Goal: Task Accomplishment & Management: Use online tool/utility

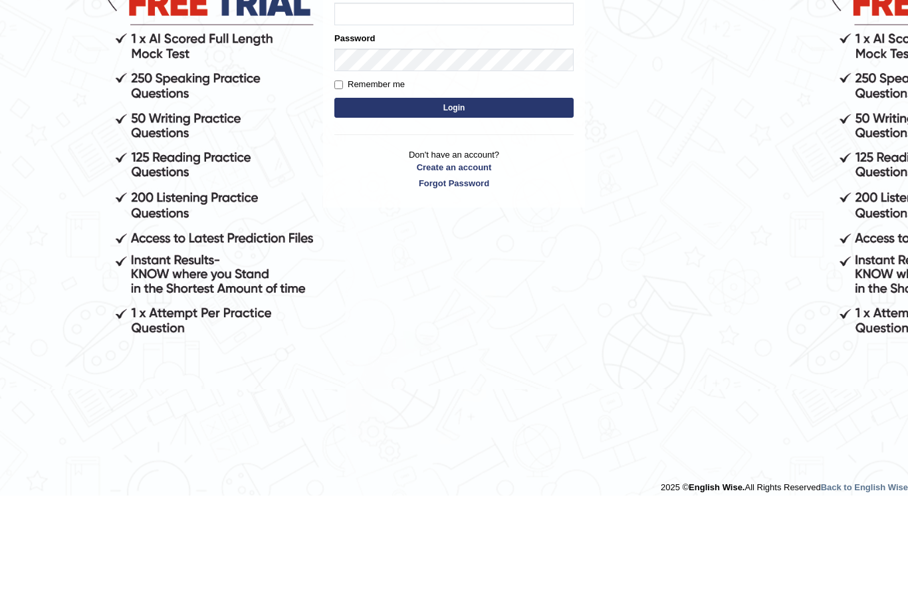
type input "Vidhigour_parramatta"
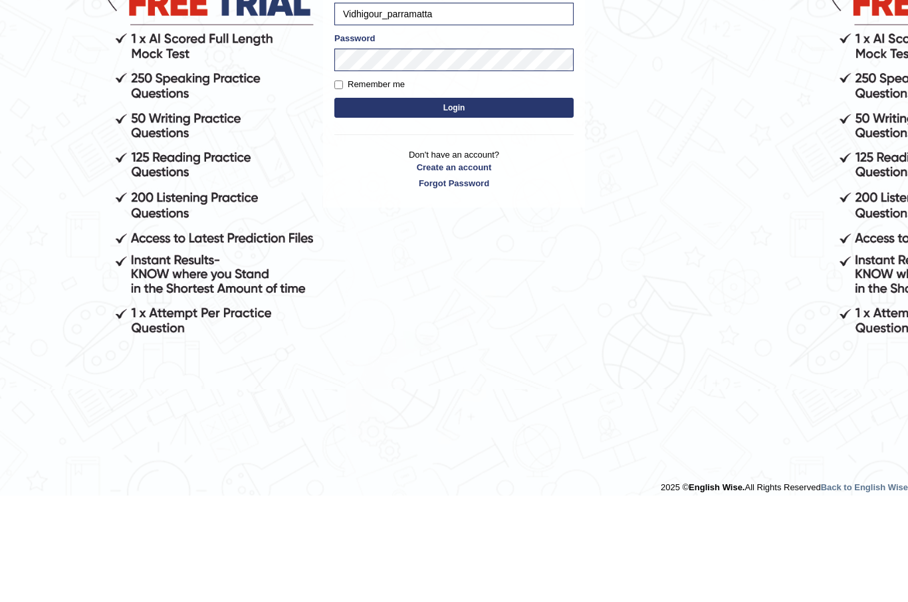
click at [386, 215] on button "Login" at bounding box center [453, 214] width 239 height 20
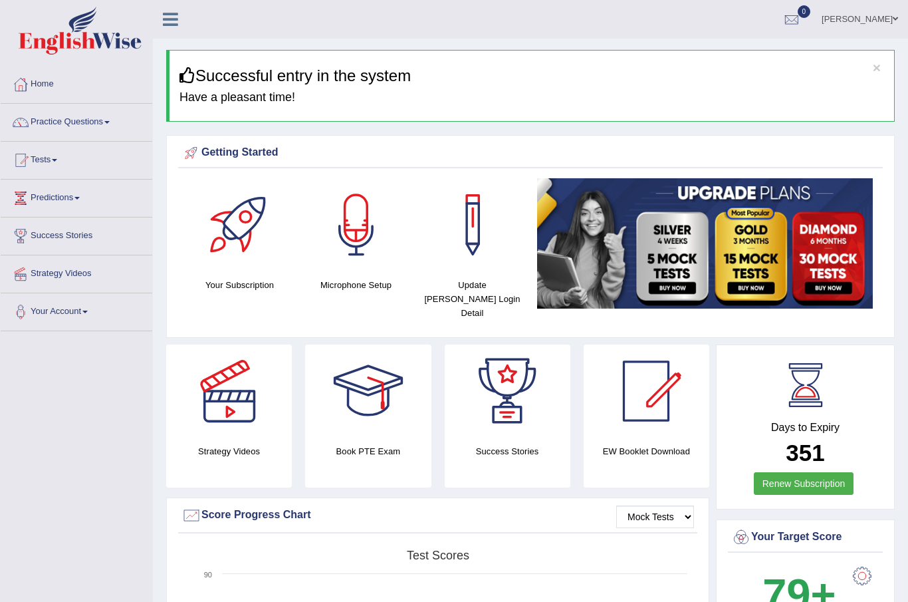
click at [84, 124] on link "Practice Questions" at bounding box center [77, 120] width 152 height 33
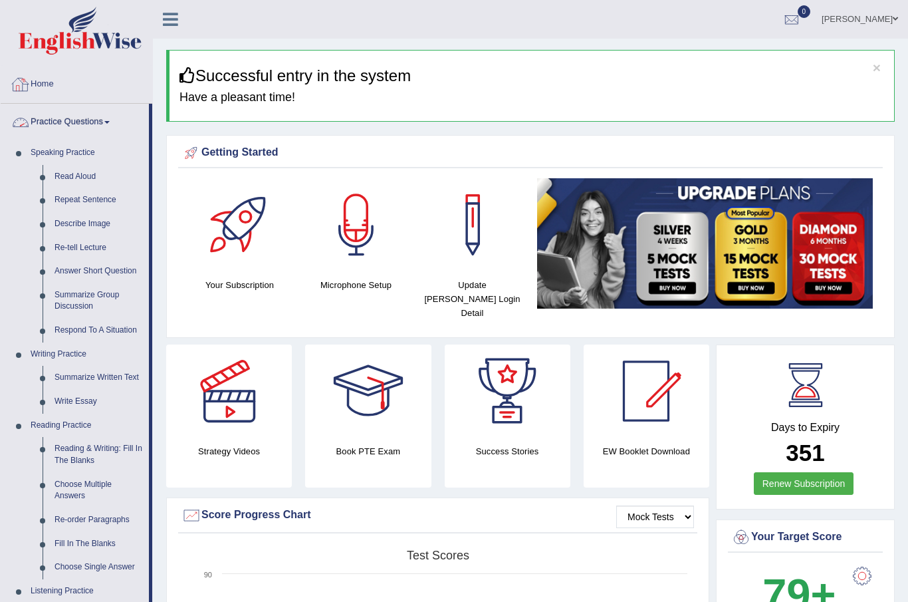
click at [70, 171] on div at bounding box center [454, 301] width 908 height 602
click at [70, 172] on link "Read Aloud" at bounding box center [99, 177] width 100 height 24
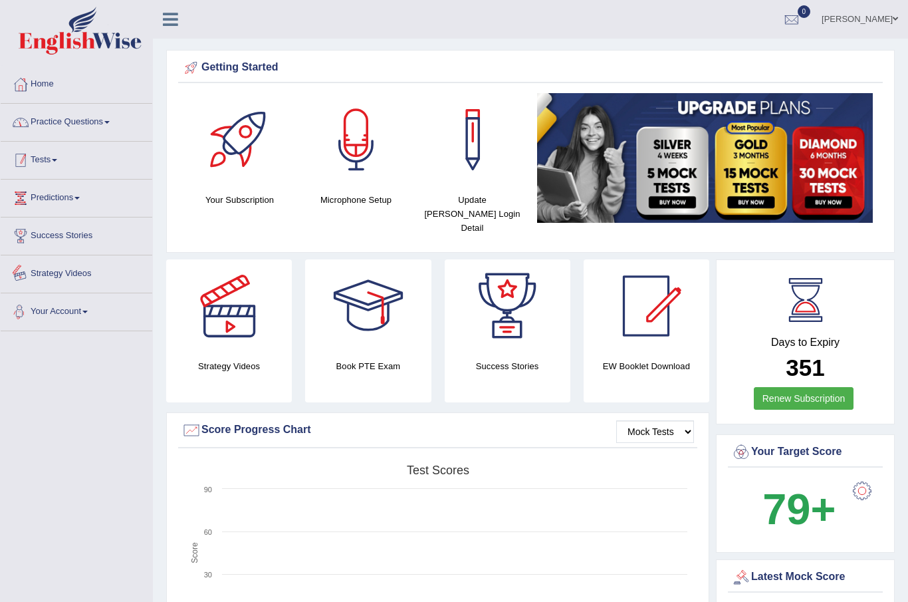
click at [110, 111] on link "Practice Questions" at bounding box center [77, 120] width 152 height 33
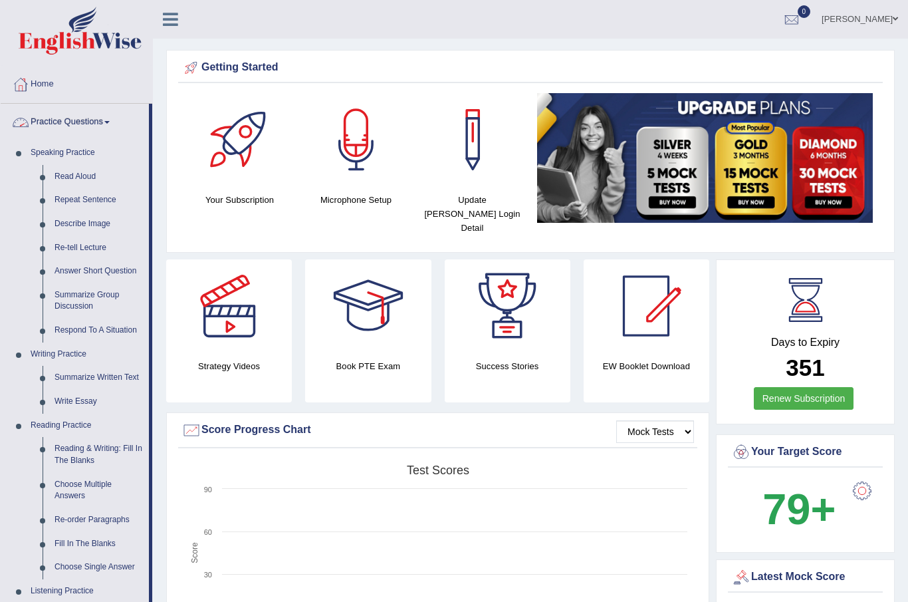
click at [70, 170] on div at bounding box center [454, 301] width 908 height 602
click at [72, 172] on link "Read Aloud" at bounding box center [99, 177] width 100 height 24
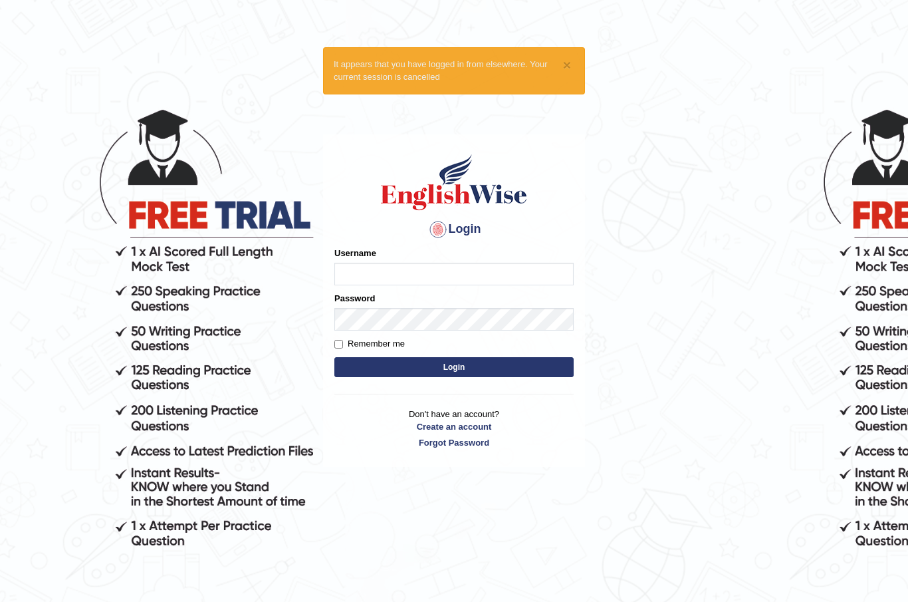
click at [425, 279] on input "Username" at bounding box center [453, 274] width 239 height 23
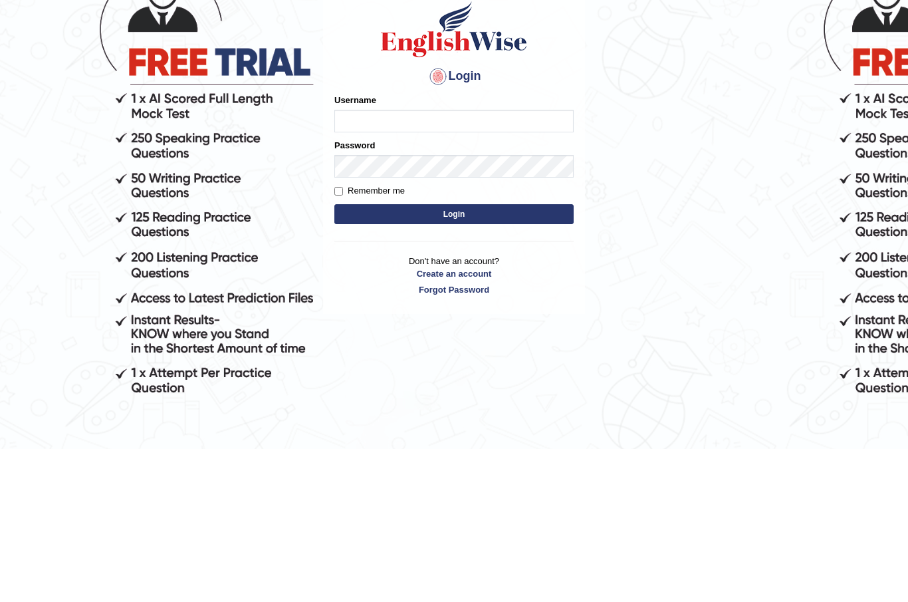
type input "Vidhigour_parramatta"
click at [410, 357] on button "Login" at bounding box center [453, 367] width 239 height 20
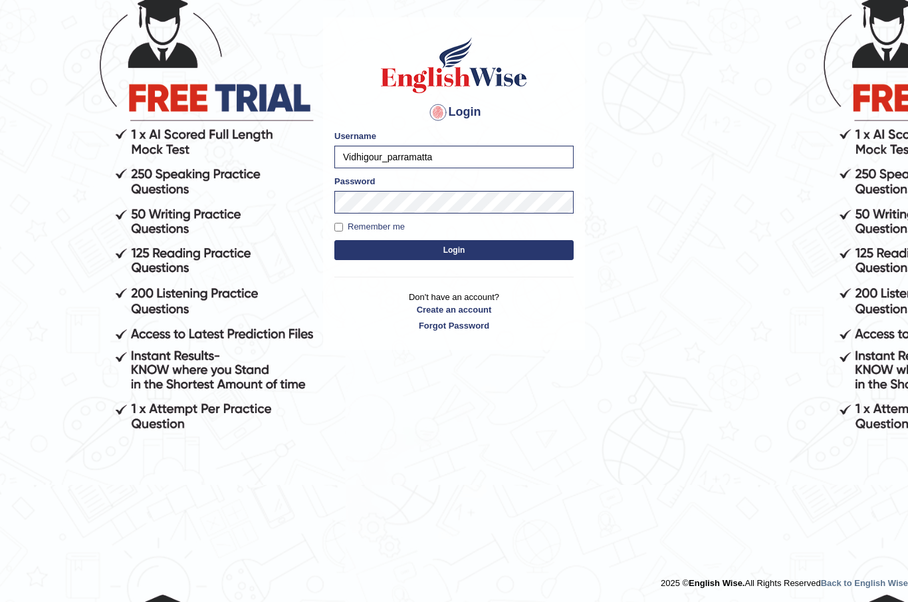
click at [414, 244] on button "Login" at bounding box center [453, 250] width 239 height 20
click at [418, 242] on button "Login" at bounding box center [453, 250] width 239 height 20
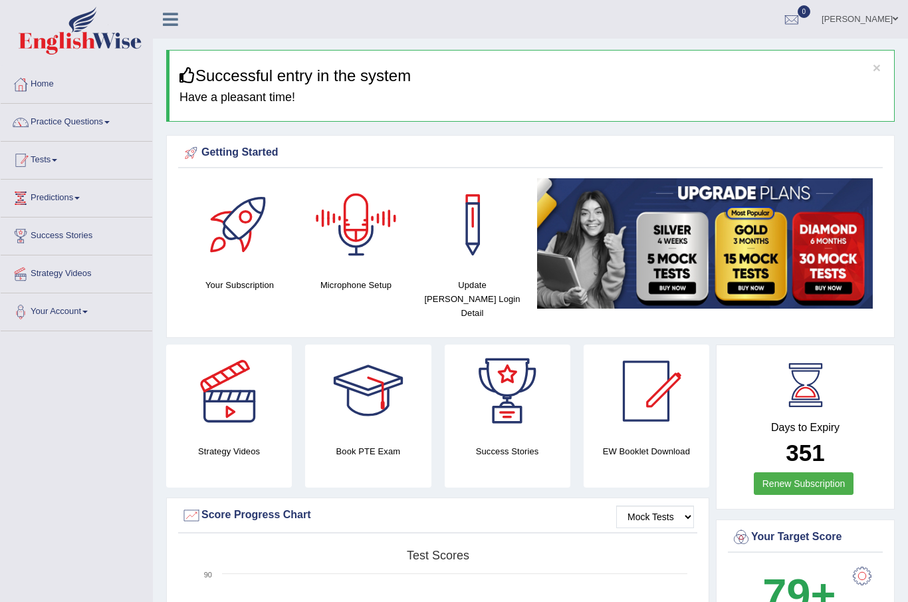
click at [92, 119] on link "Practice Questions" at bounding box center [77, 120] width 152 height 33
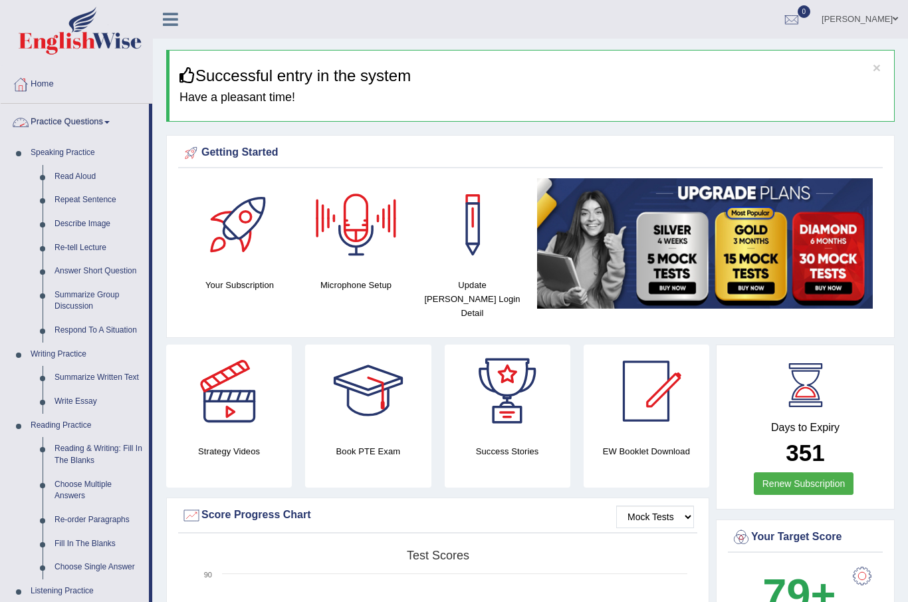
click at [75, 178] on div at bounding box center [454, 301] width 908 height 602
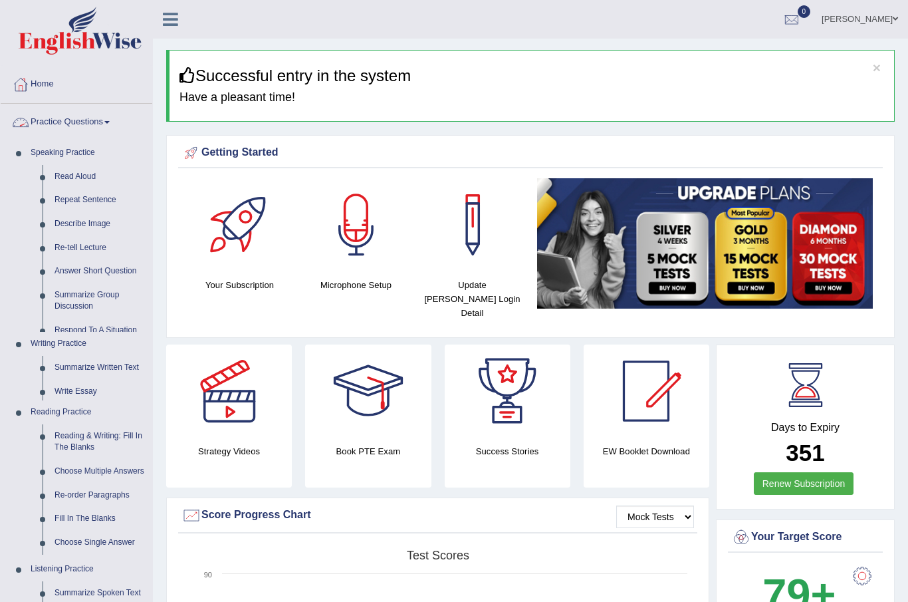
click at [80, 178] on link "Read Aloud" at bounding box center [101, 177] width 104 height 24
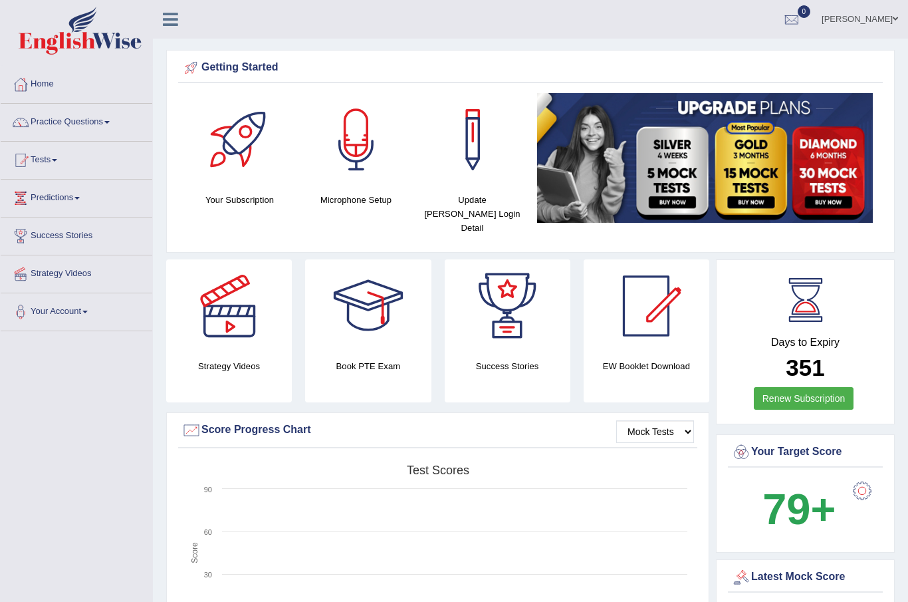
click at [372, 177] on div at bounding box center [356, 139] width 93 height 93
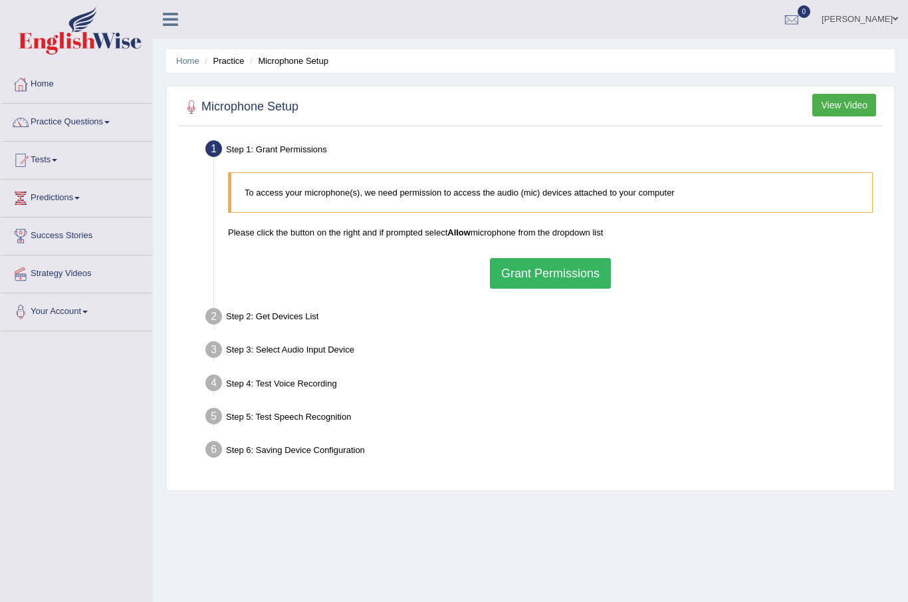
click at [565, 276] on button "Grant Permissions" at bounding box center [550, 273] width 121 height 31
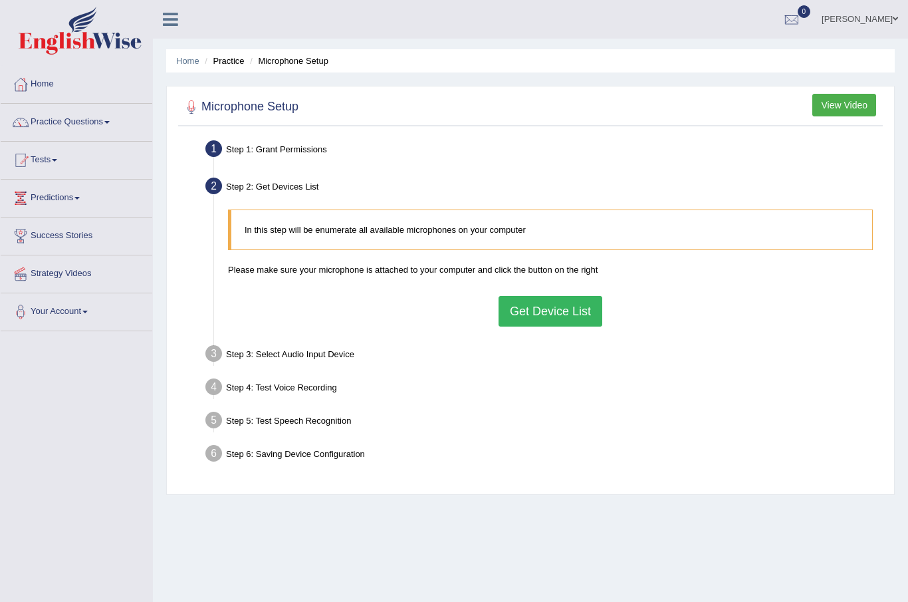
click at [565, 310] on button "Get Device List" at bounding box center [551, 311] width 104 height 31
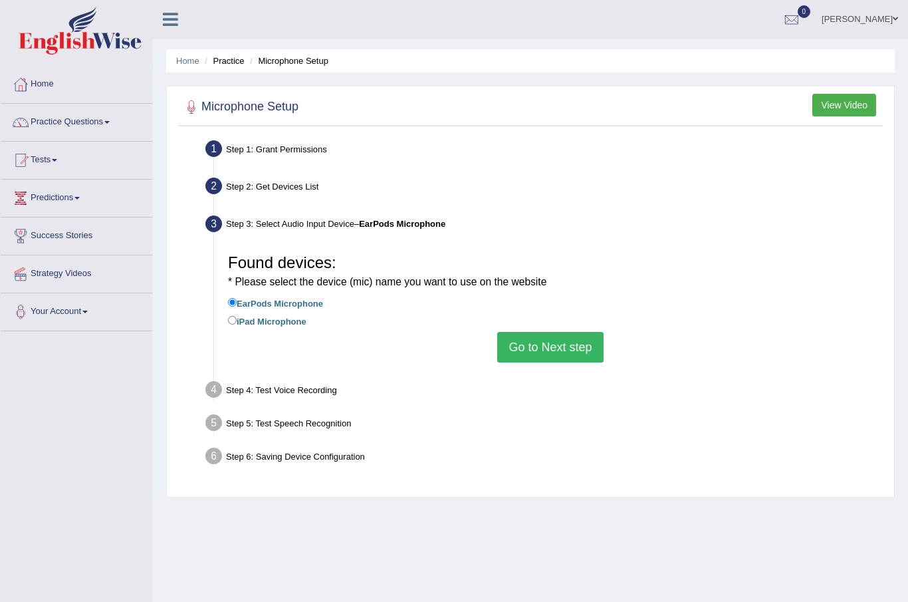
click at [561, 348] on button "Go to Next step" at bounding box center [550, 347] width 106 height 31
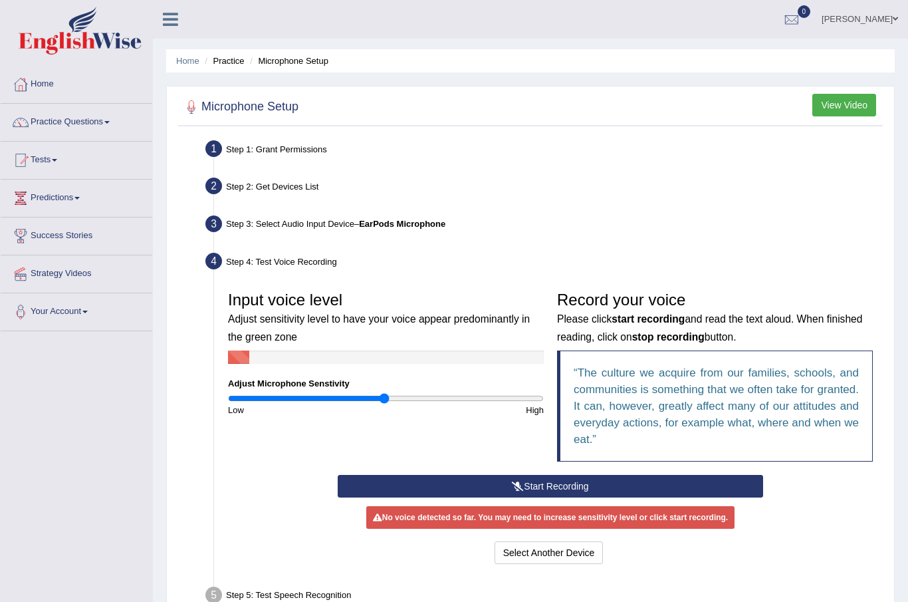
click at [550, 487] on button "Start Recording" at bounding box center [551, 486] width 426 height 23
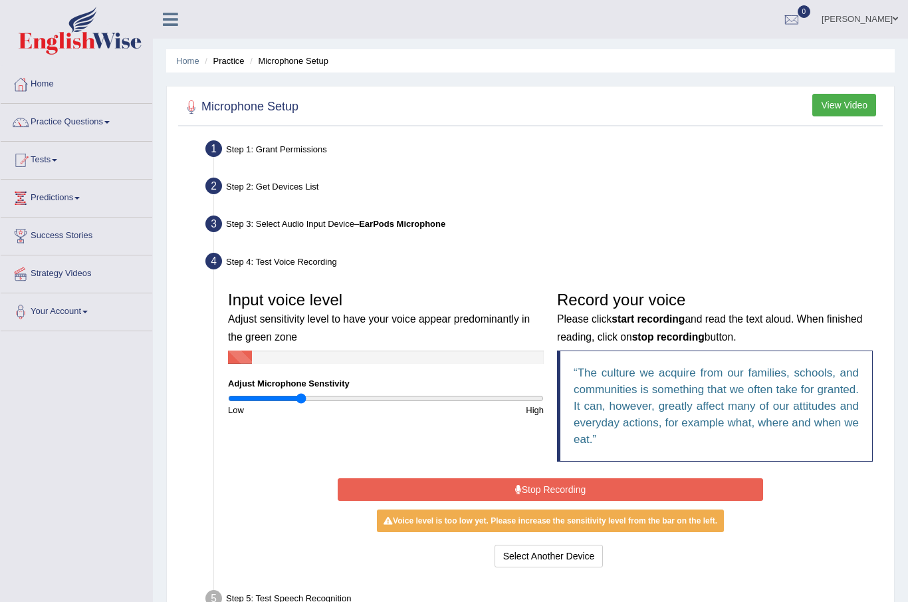
click at [450, 489] on button "Stop Recording" at bounding box center [551, 489] width 426 height 23
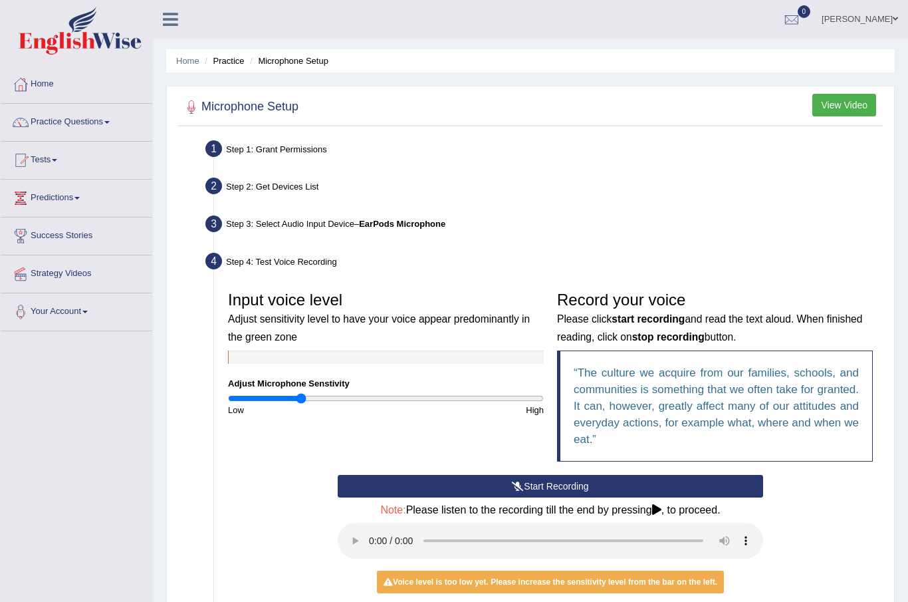
click at [454, 490] on button "Start Recording" at bounding box center [551, 486] width 426 height 23
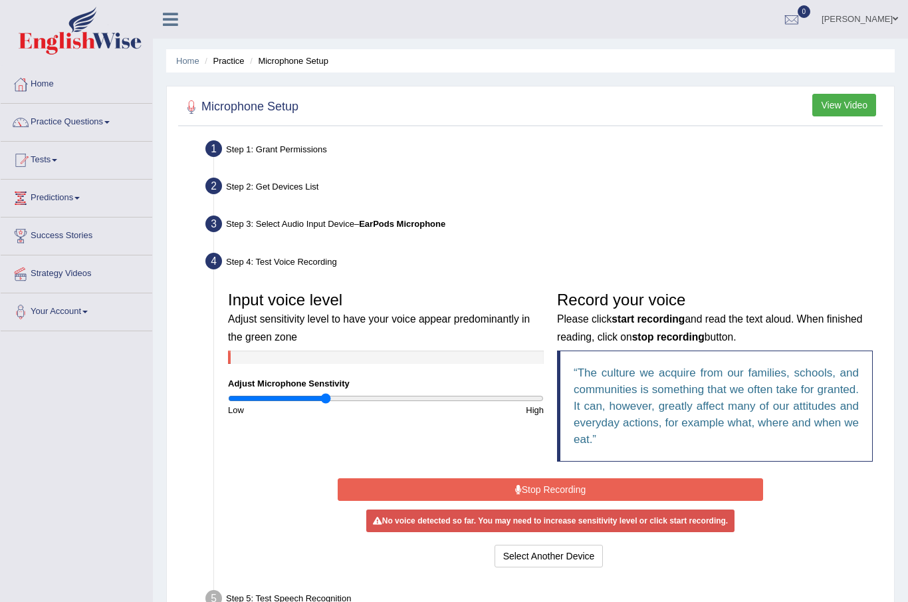
type input "0.62"
click at [427, 498] on button "Stop Recording" at bounding box center [551, 489] width 426 height 23
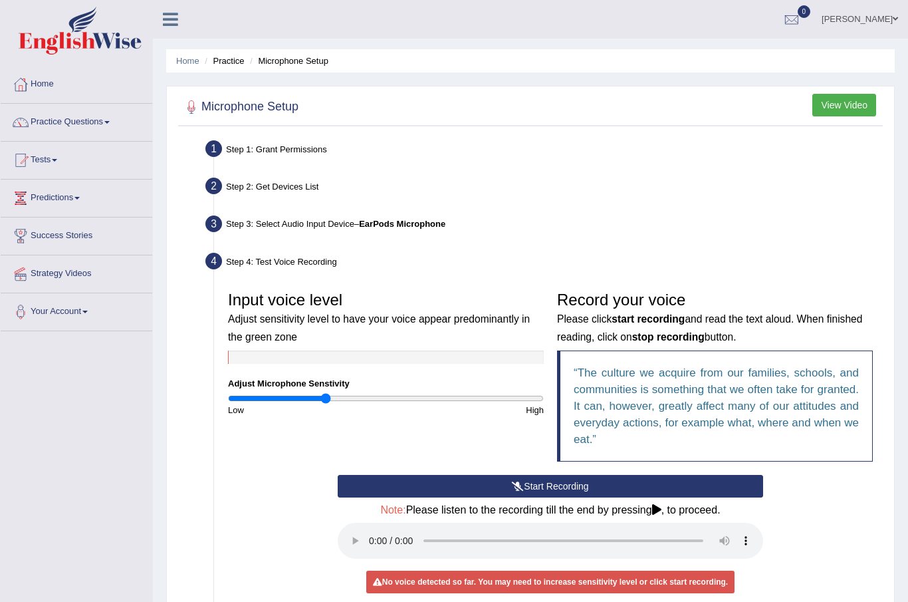
click at [440, 495] on button "Start Recording" at bounding box center [551, 486] width 426 height 23
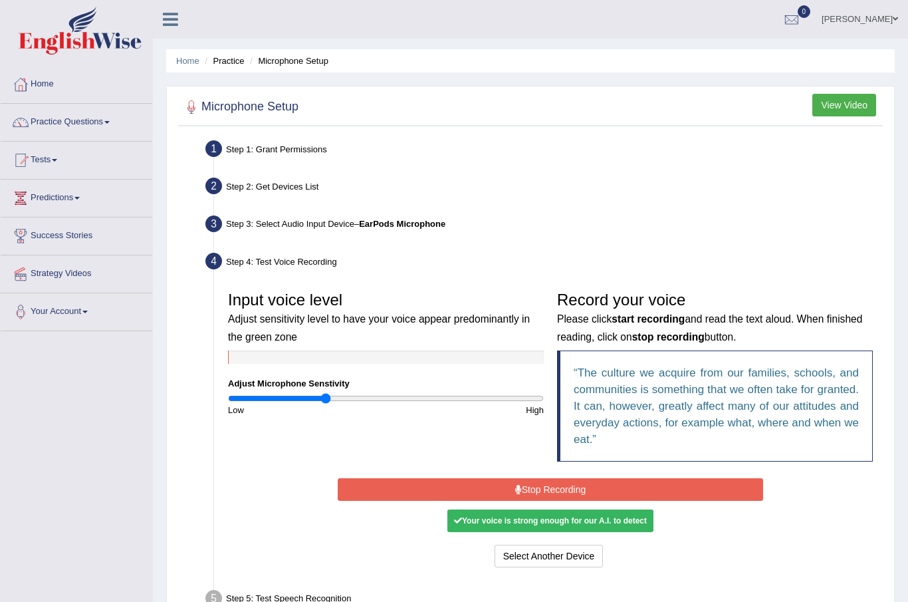
click at [517, 489] on icon at bounding box center [518, 489] width 7 height 9
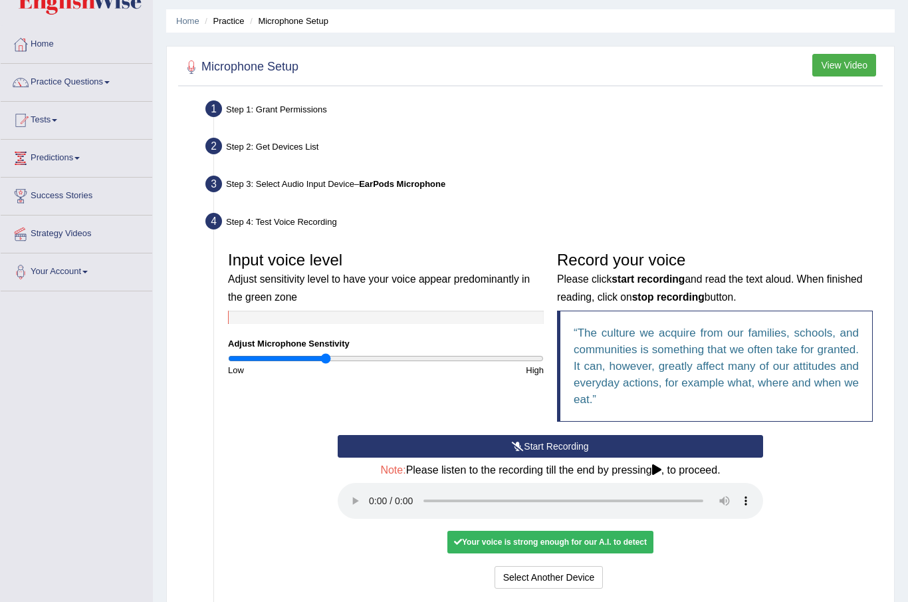
scroll to position [158, 0]
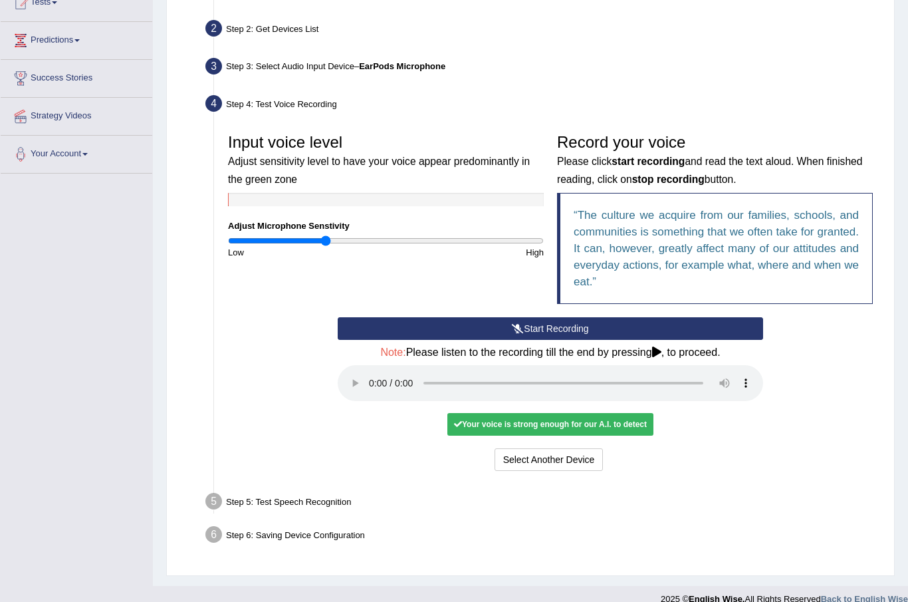
click at [380, 378] on audio at bounding box center [551, 383] width 426 height 36
click at [372, 374] on audio at bounding box center [551, 383] width 426 height 36
click at [573, 449] on button "Voice is ok. Go to Next step" at bounding box center [607, 459] width 132 height 23
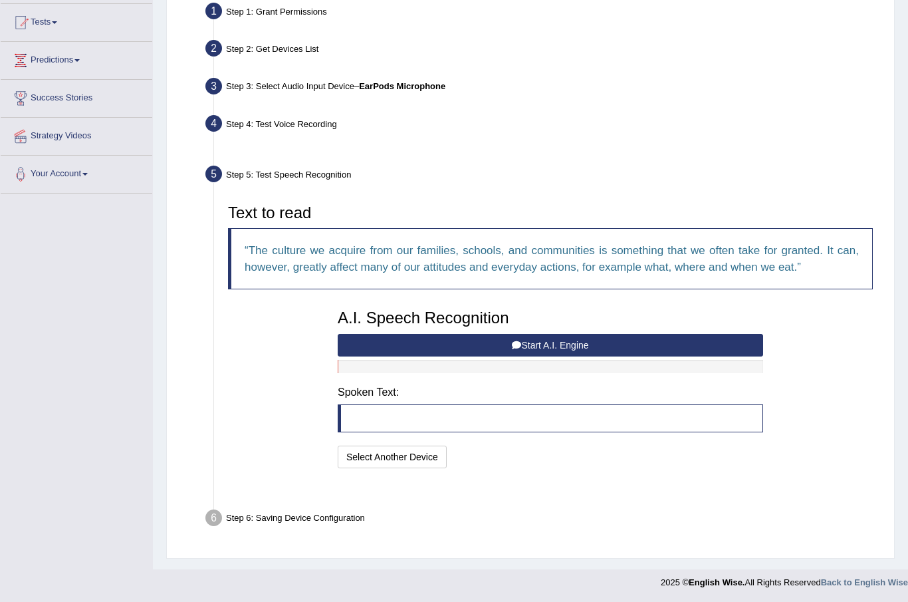
scroll to position [105, 0]
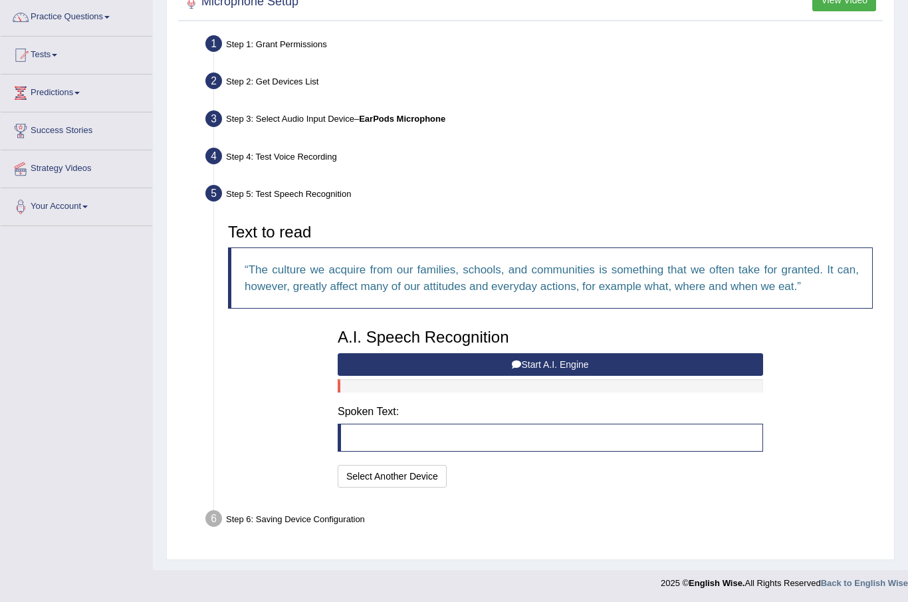
click at [546, 360] on button "Start A.I. Engine" at bounding box center [551, 364] width 426 height 23
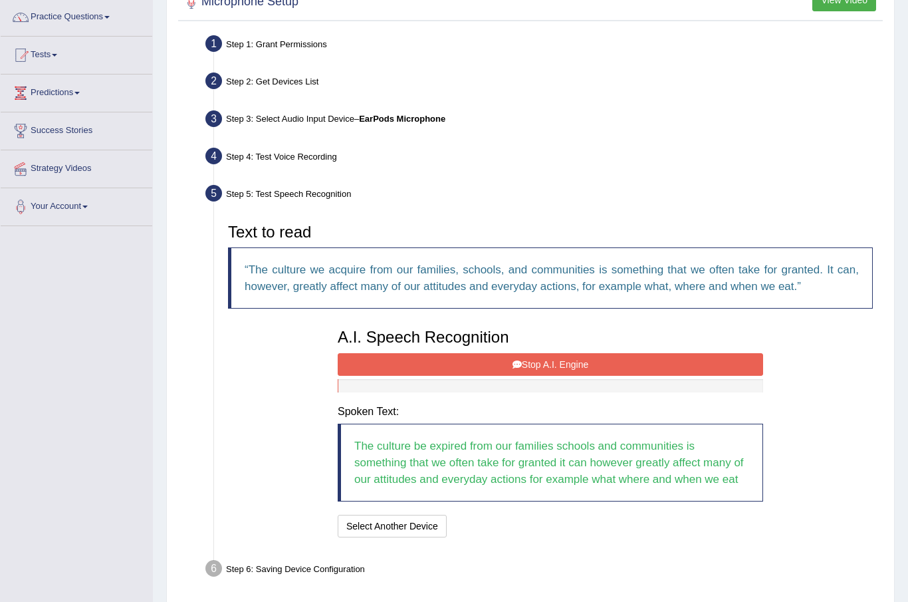
click at [535, 365] on button "Stop A.I. Engine" at bounding box center [551, 364] width 426 height 23
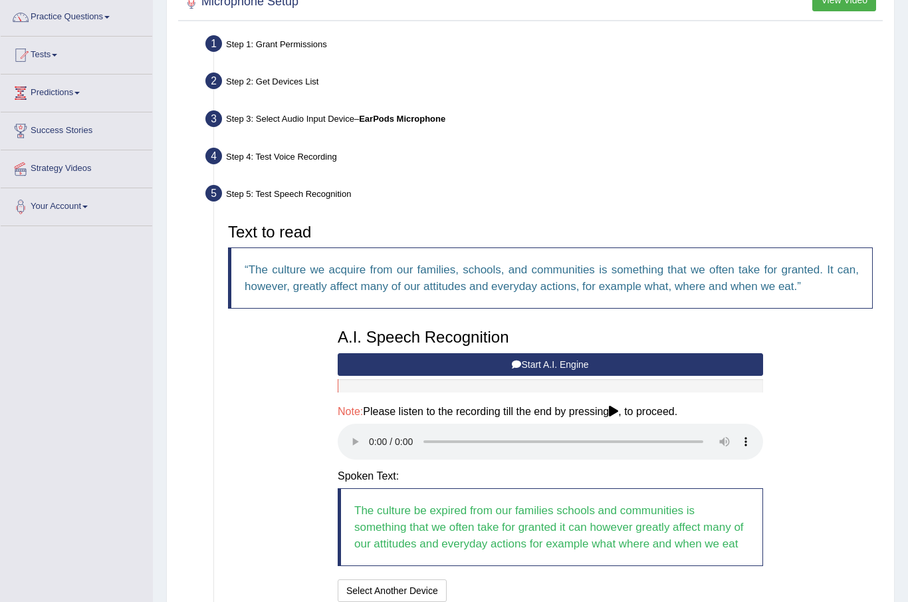
click at [382, 432] on audio at bounding box center [551, 442] width 426 height 36
click at [374, 434] on audio at bounding box center [551, 442] width 426 height 36
click at [452, 436] on audio at bounding box center [551, 442] width 426 height 36
click at [547, 585] on button "Speech is ok. Go to Last step" at bounding box center [521, 590] width 139 height 23
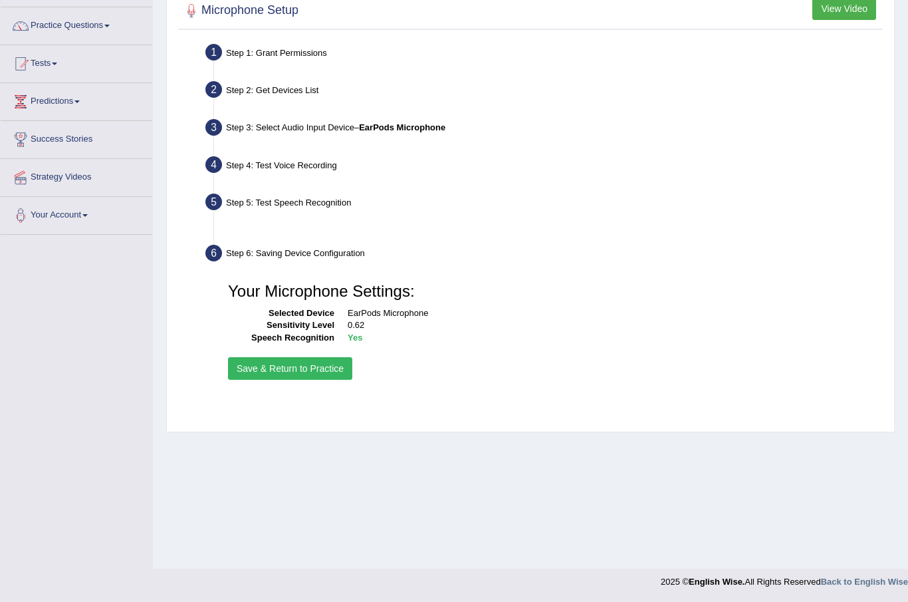
scroll to position [47, 0]
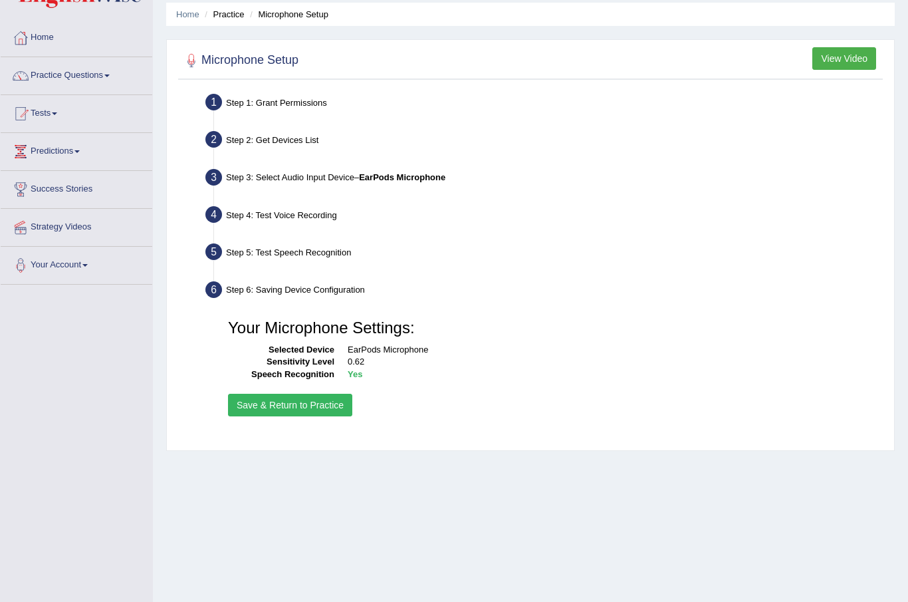
click at [297, 404] on button "Save & Return to Practice" at bounding box center [290, 405] width 124 height 23
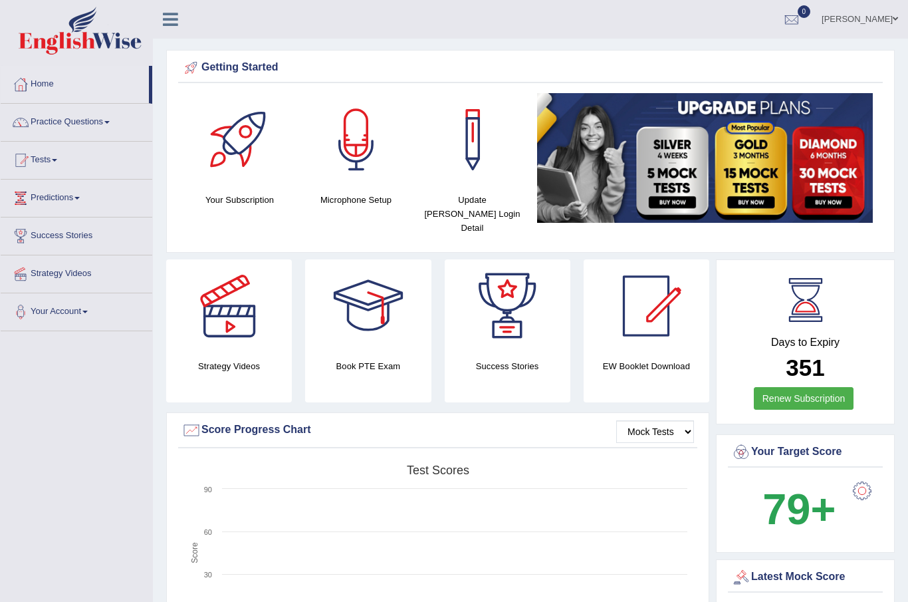
click at [88, 122] on link "Practice Questions" at bounding box center [77, 120] width 152 height 33
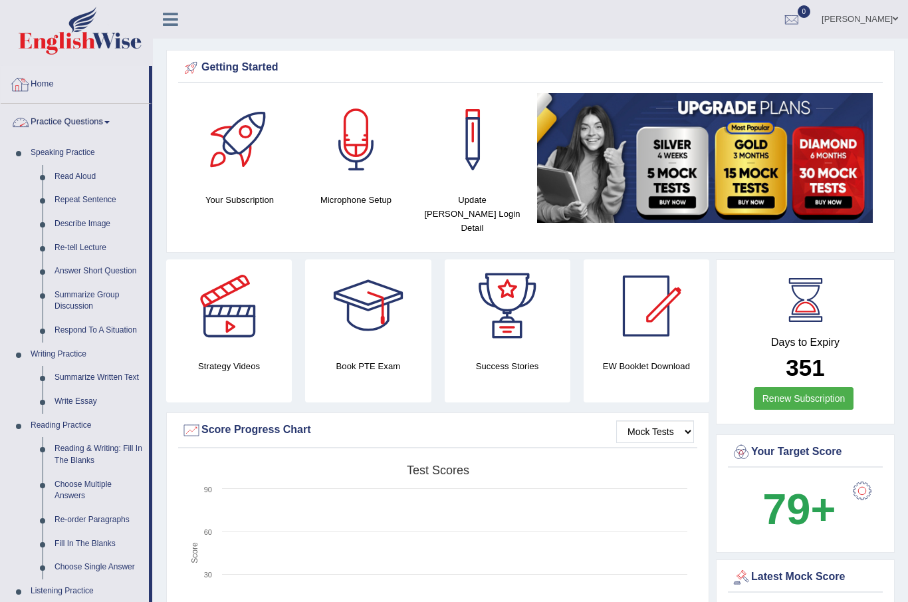
click at [84, 177] on div at bounding box center [454, 301] width 908 height 602
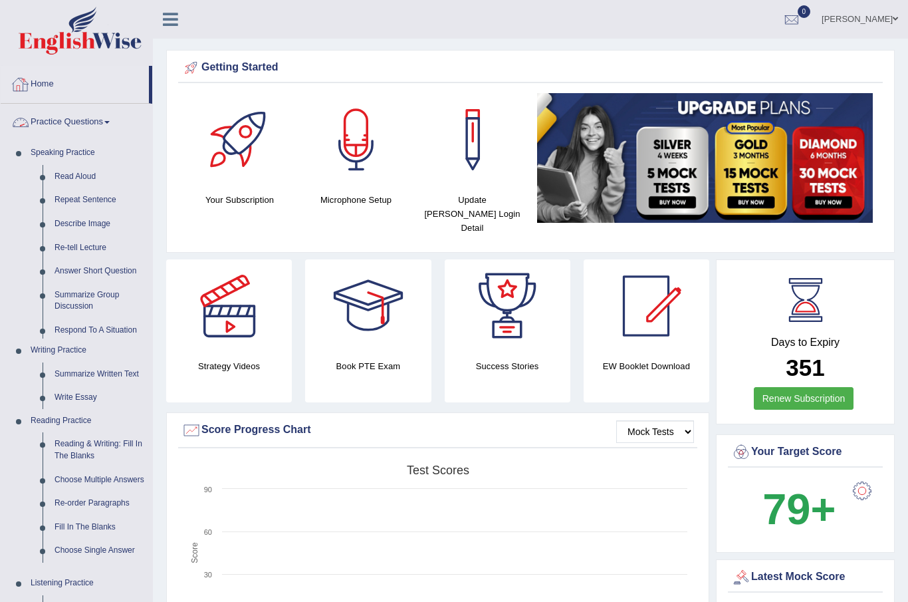
click at [87, 177] on link "Read Aloud" at bounding box center [101, 177] width 104 height 24
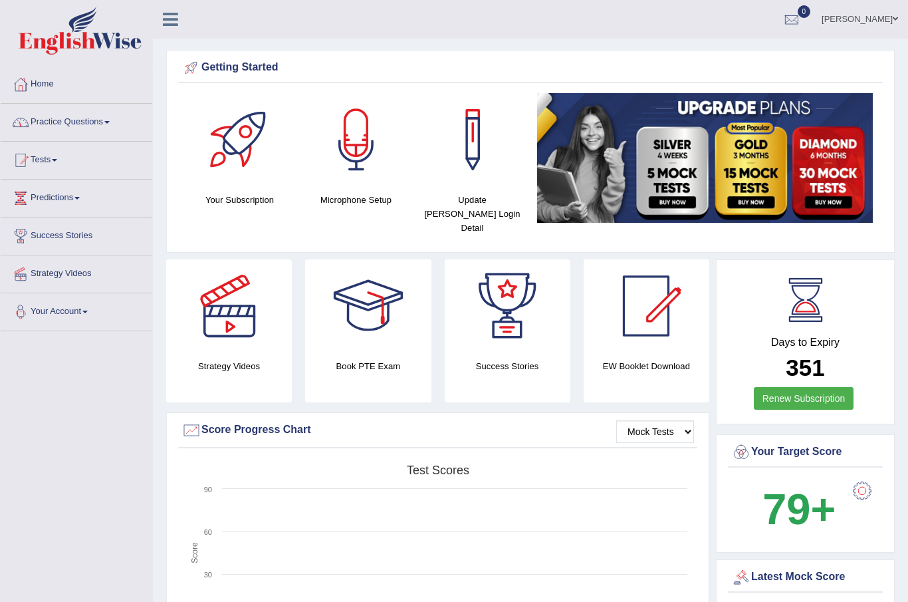
click at [96, 118] on link "Practice Questions" at bounding box center [77, 120] width 152 height 33
